Goal: Information Seeking & Learning: Learn about a topic

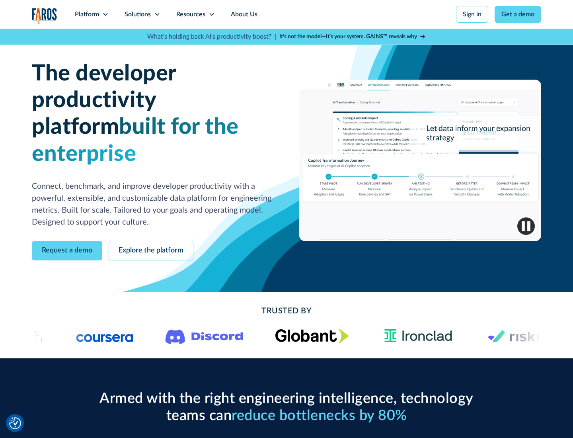
click at [105, 14] on icon at bounding box center [105, 14] width 6 height 6
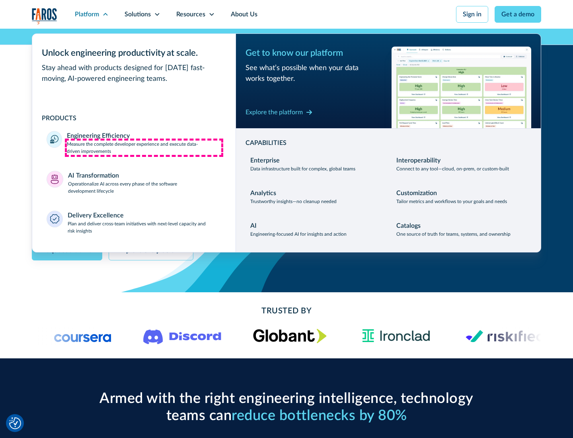
click at [144, 147] on p "Measure the complete developer experience and execute data-driven improvements" at bounding box center [144, 148] width 154 height 14
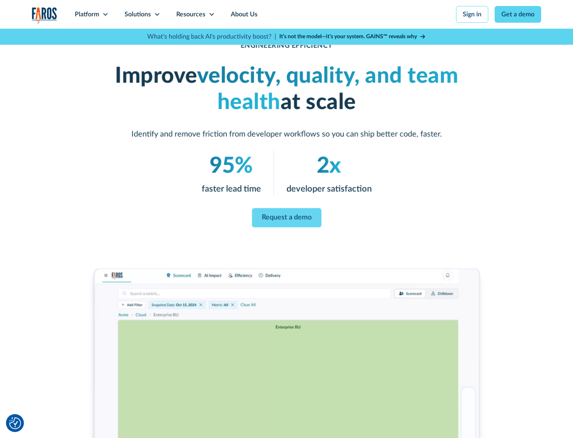
click at [287, 217] on link "Request a demo" at bounding box center [287, 217] width 70 height 19
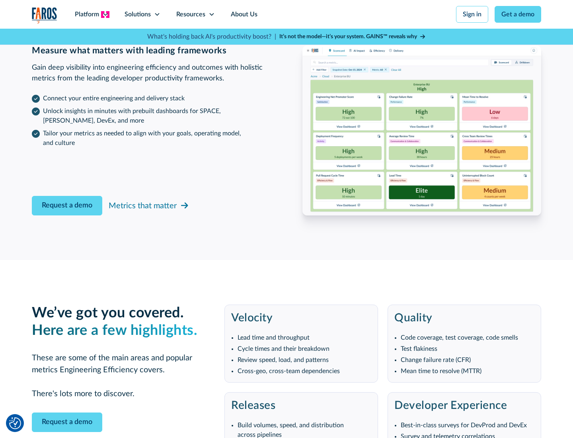
click at [105, 14] on icon at bounding box center [105, 14] width 6 height 6
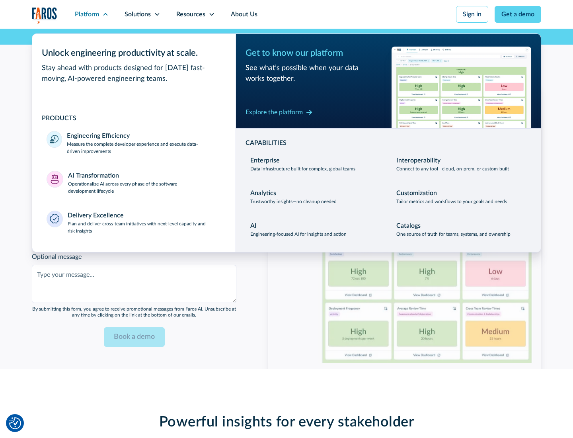
scroll to position [1746, 0]
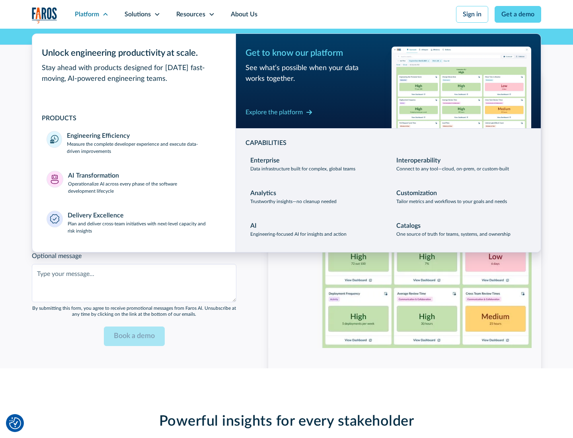
click at [144, 182] on p "Operationalize AI across every phase of the software development lifecycle" at bounding box center [145, 187] width 154 height 14
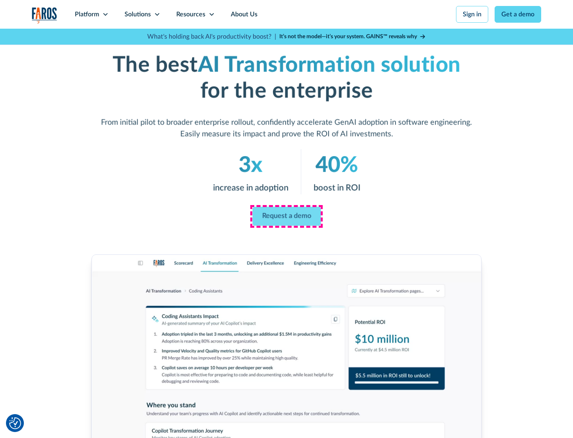
click at [287, 216] on link "Request a demo" at bounding box center [286, 216] width 68 height 19
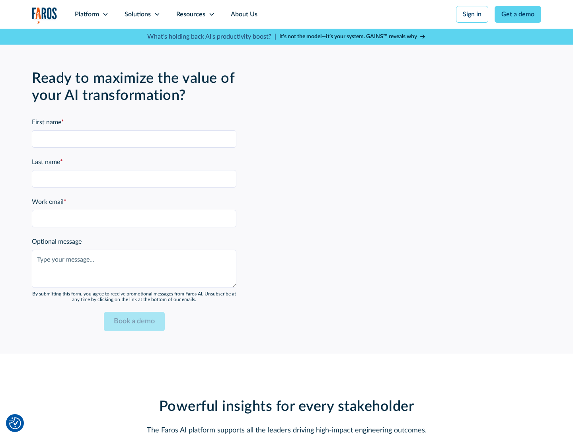
click at [92, 14] on div "Platform" at bounding box center [87, 15] width 24 height 10
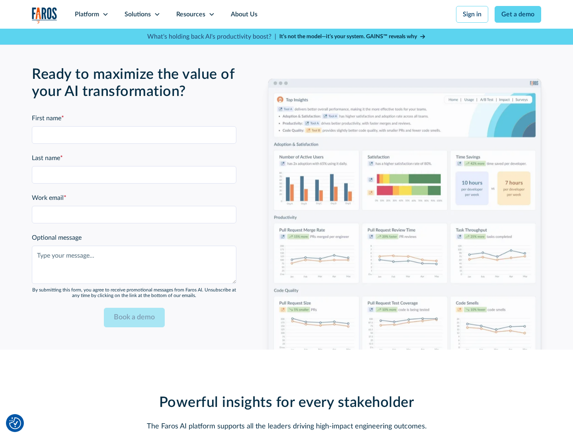
scroll to position [1938, 0]
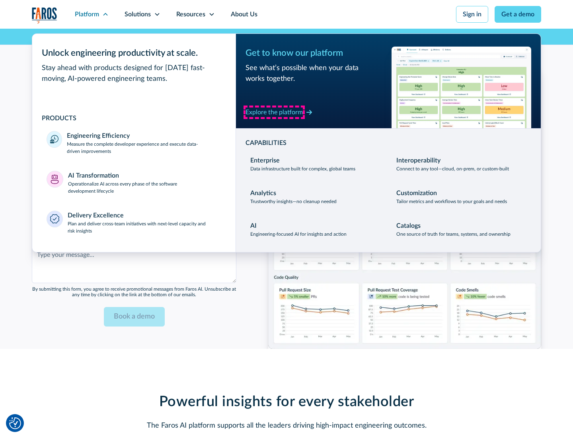
click at [274, 112] on div "Explore the platform" at bounding box center [274, 112] width 57 height 10
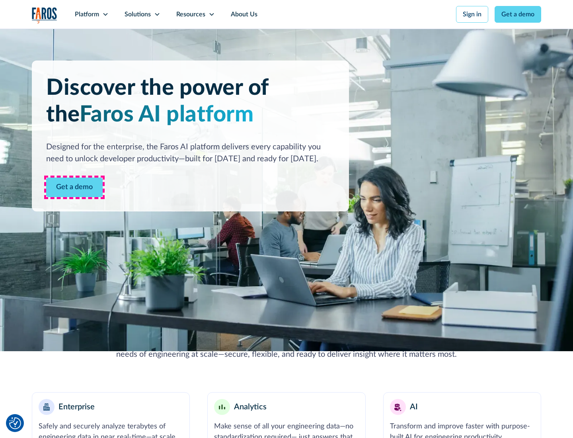
click at [74, 187] on link "Get a demo" at bounding box center [74, 188] width 57 height 20
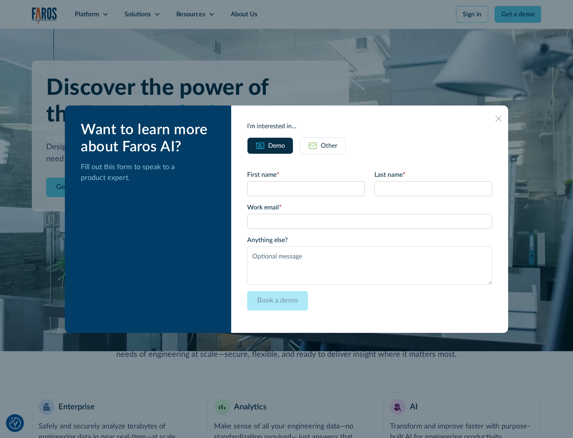
click at [329, 145] on div "Other" at bounding box center [329, 146] width 17 height 10
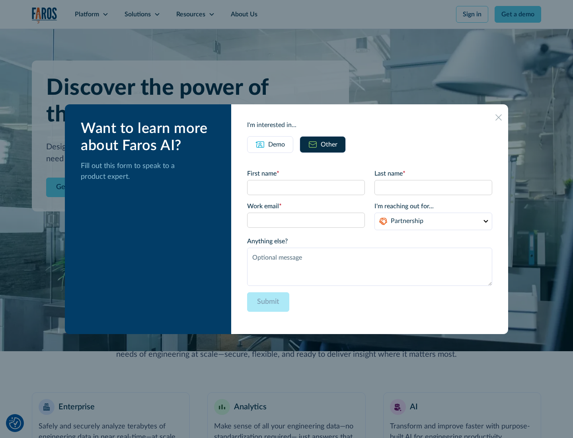
click at [277, 144] on div "Demo" at bounding box center [276, 145] width 17 height 10
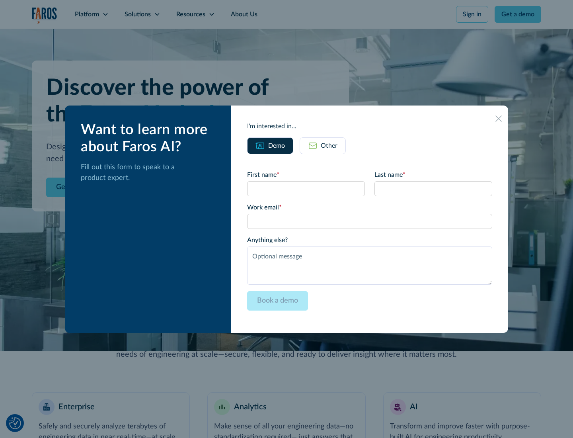
click at [499, 118] on icon at bounding box center [499, 118] width 6 height 6
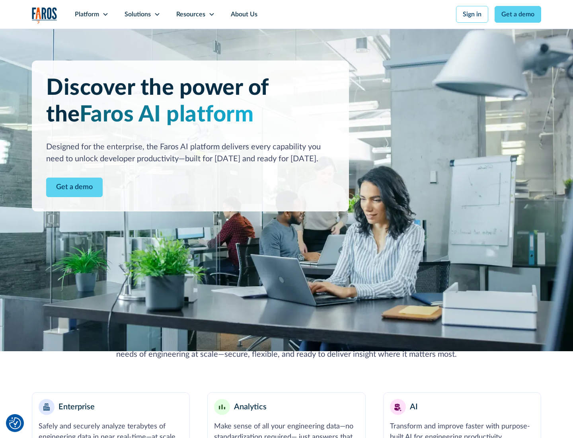
click at [105, 14] on icon at bounding box center [105, 14] width 6 height 6
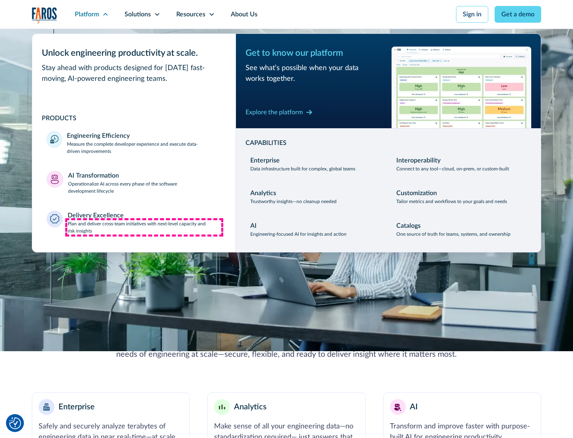
click at [144, 227] on p "Plan and deliver cross-team initiatives with next-level capacity and risk insig…" at bounding box center [145, 227] width 154 height 14
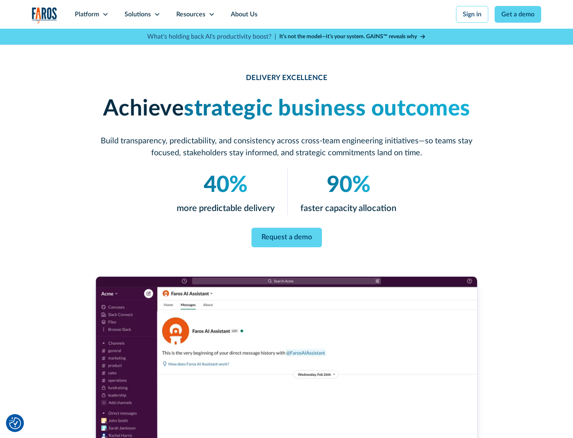
click at [157, 14] on icon at bounding box center [157, 14] width 6 height 6
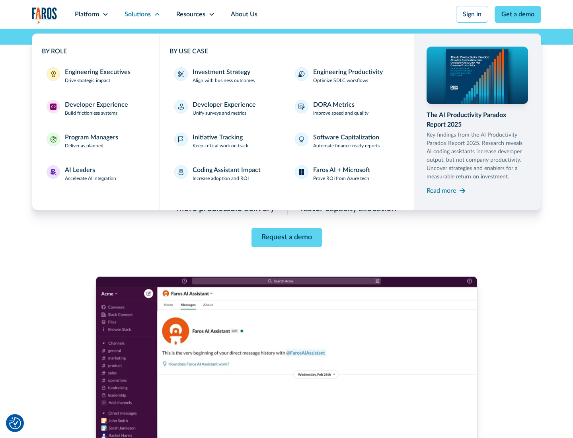
click at [96, 76] on div "Engineering Executives" at bounding box center [98, 72] width 66 height 10
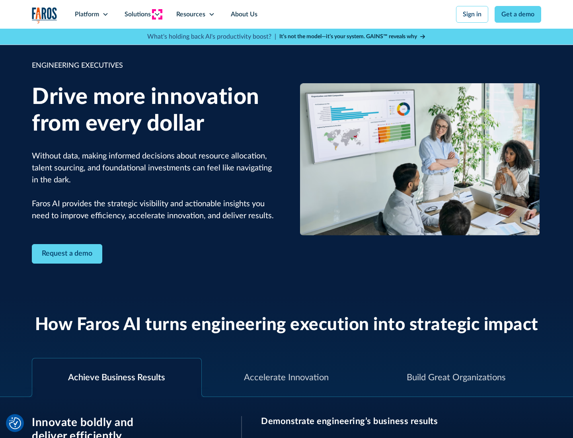
click at [157, 14] on icon at bounding box center [157, 14] width 6 height 6
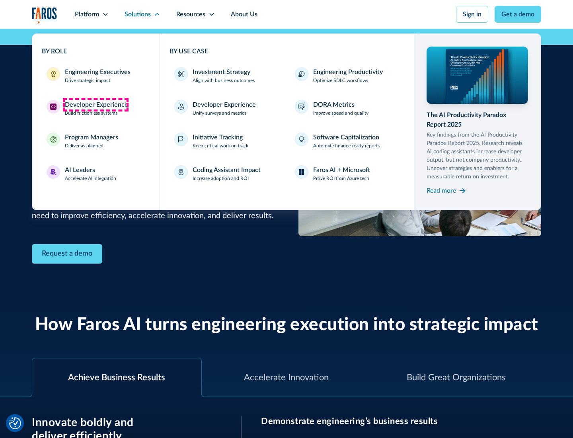
click at [96, 105] on div "Developer Experience" at bounding box center [96, 105] width 63 height 10
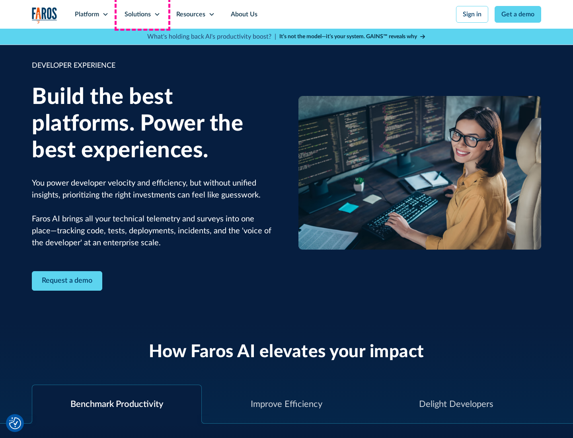
click at [142, 14] on div "Solutions" at bounding box center [138, 15] width 26 height 10
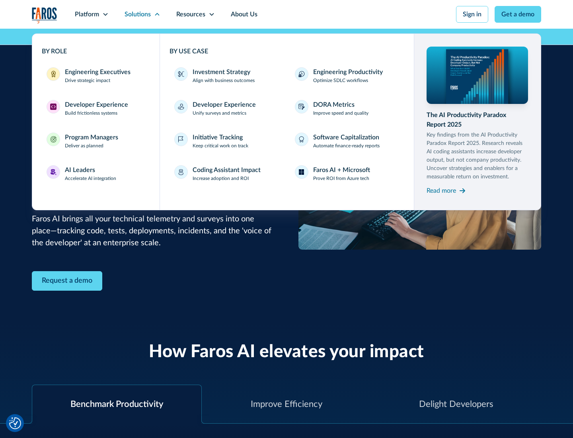
click at [91, 141] on div "Program Managers" at bounding box center [91, 138] width 53 height 10
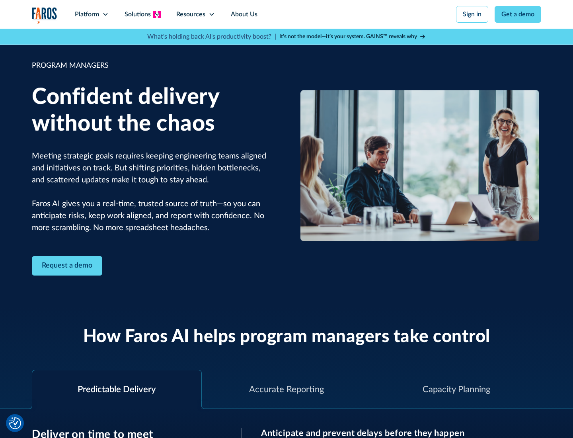
click at [157, 14] on icon at bounding box center [157, 14] width 6 height 6
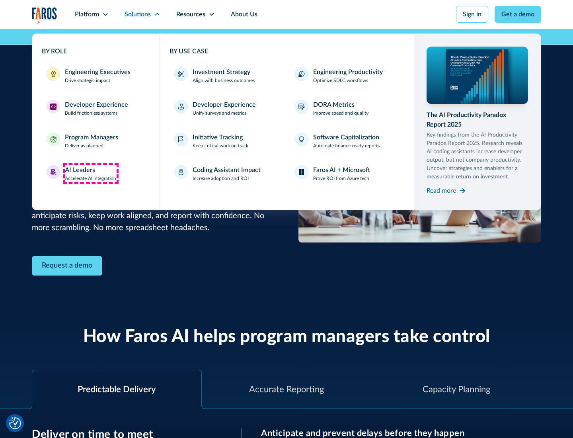
click at [91, 174] on div "AI Leaders" at bounding box center [80, 170] width 30 height 10
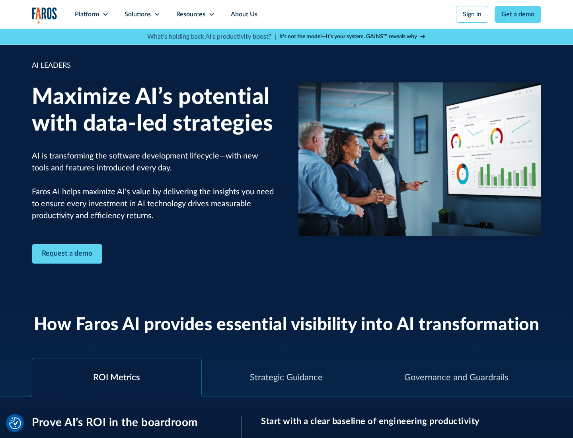
click at [157, 14] on icon at bounding box center [157, 14] width 6 height 6
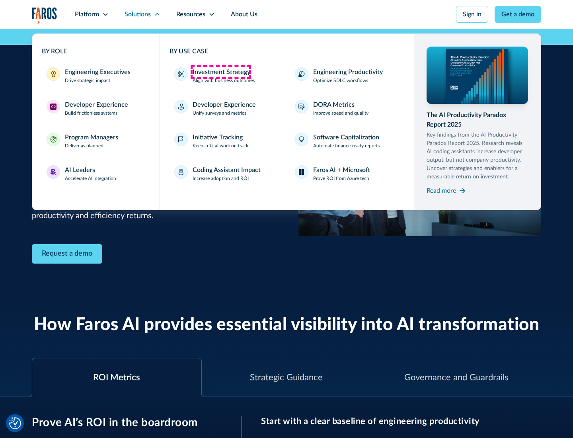
click at [221, 72] on div "Investment Strategy" at bounding box center [222, 72] width 58 height 10
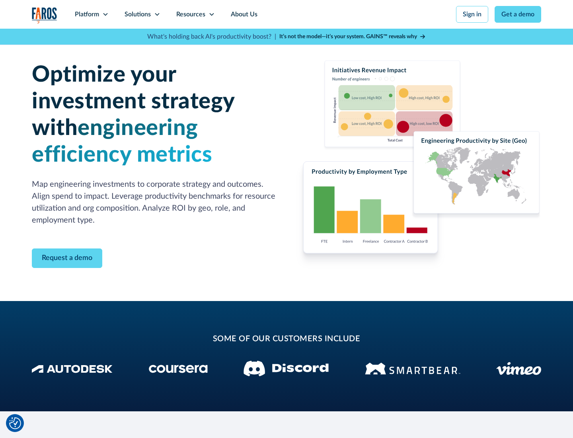
click at [157, 14] on icon at bounding box center [157, 14] width 6 height 6
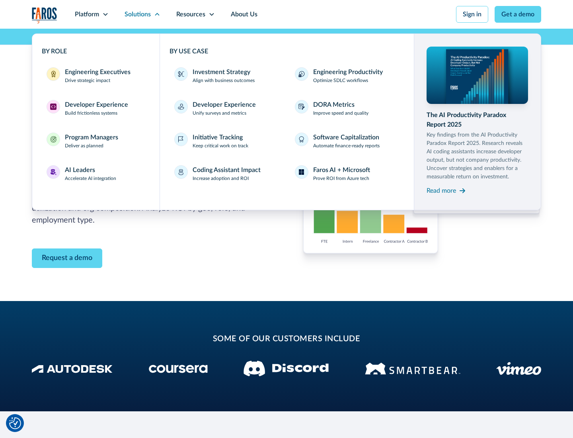
click at [341, 178] on p "Prove ROI from Azure tech" at bounding box center [341, 178] width 56 height 7
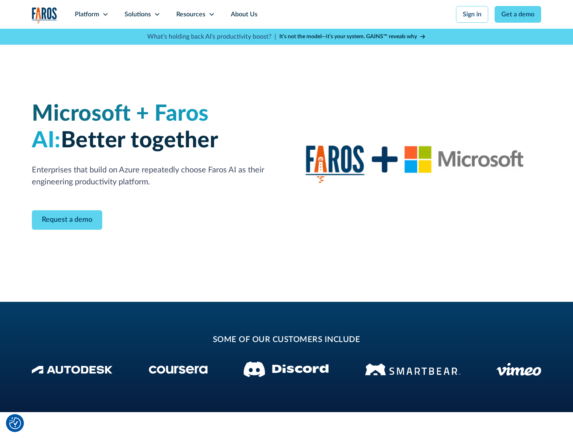
click at [157, 14] on icon at bounding box center [157, 14] width 6 height 6
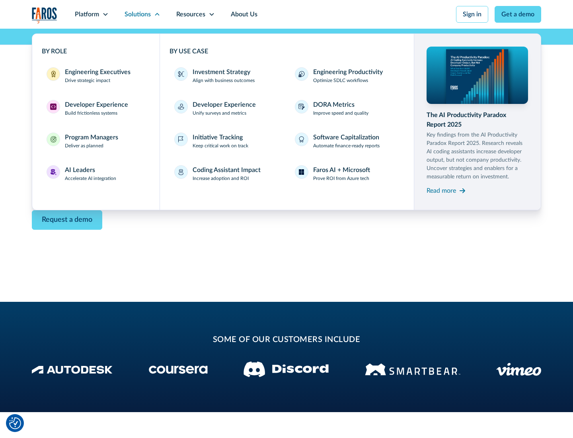
click at [441, 190] on div "Read more" at bounding box center [441, 191] width 29 height 10
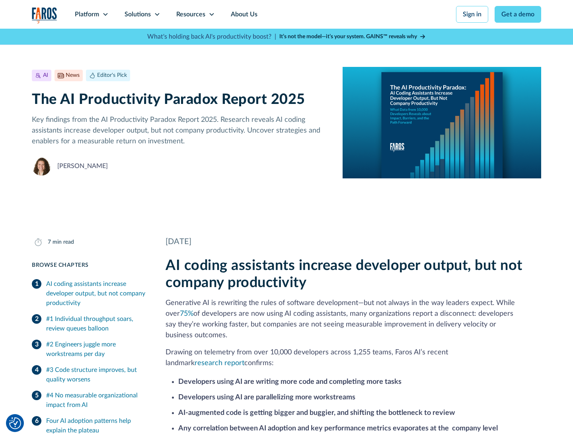
click at [211, 14] on icon at bounding box center [212, 14] width 6 height 6
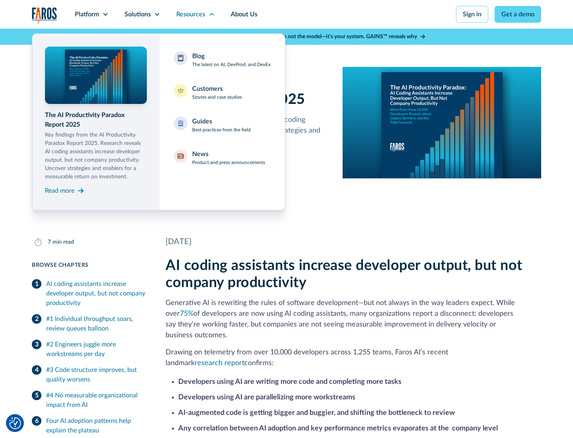
click at [231, 60] on div "Blog The latest on AI, DevProd, and DevEx" at bounding box center [231, 59] width 78 height 17
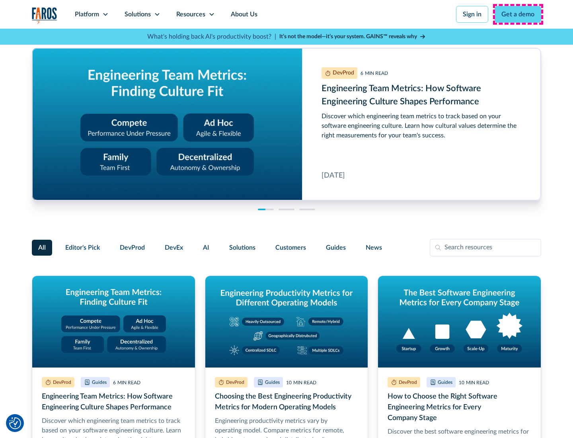
click at [518, 14] on link "Get a demo" at bounding box center [518, 14] width 47 height 17
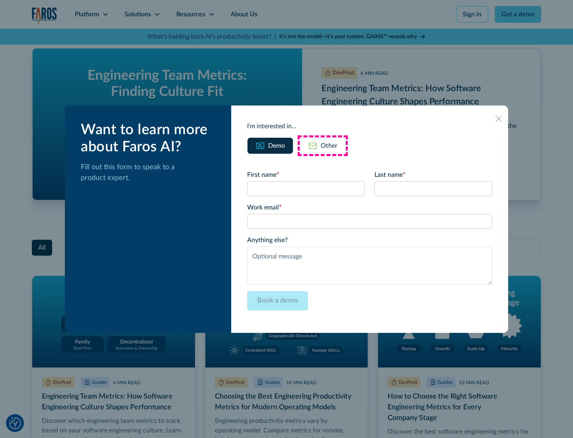
click at [323, 145] on div "Other" at bounding box center [329, 146] width 17 height 10
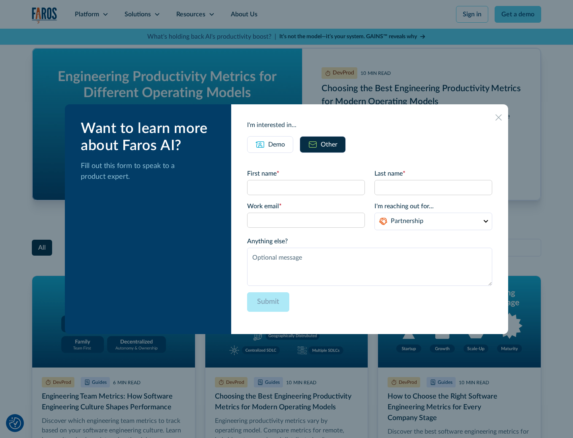
click at [499, 117] on icon at bounding box center [499, 117] width 6 height 6
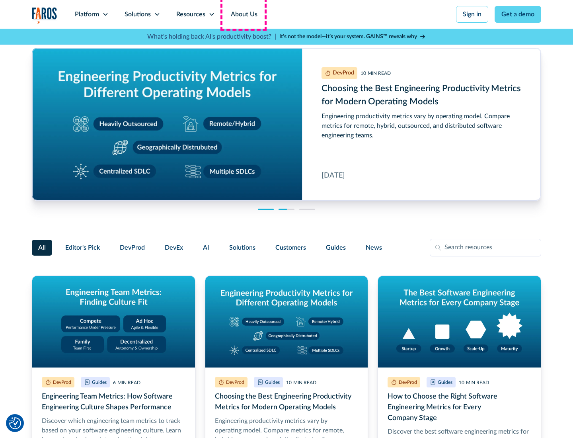
click at [243, 14] on link "About Us" at bounding box center [244, 14] width 43 height 29
